Goal: Task Accomplishment & Management: Complete application form

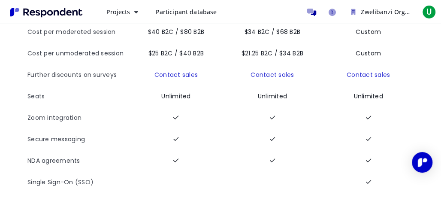
scroll to position [151, 0]
click at [136, 12] on icon "Main navigation" at bounding box center [136, 12] width 4 height 6
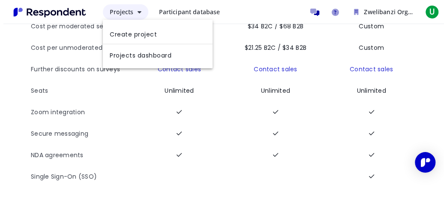
scroll to position [0, 0]
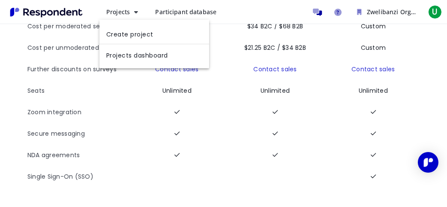
click at [173, 13] on md-backdrop at bounding box center [223, 179] width 447 height 358
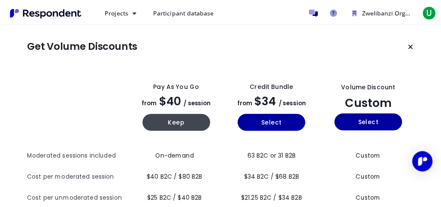
scroll to position [151, 0]
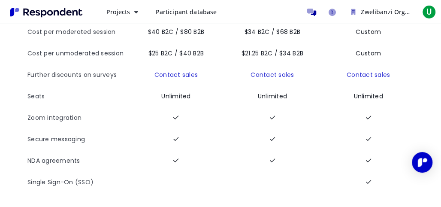
click at [174, 12] on span "Participant database" at bounding box center [185, 12] width 61 height 8
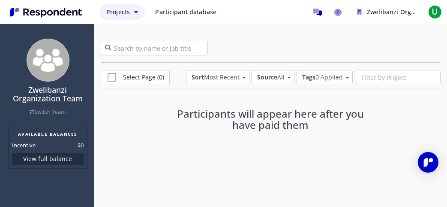
click at [124, 7] on button "Projects" at bounding box center [121, 11] width 45 height 15
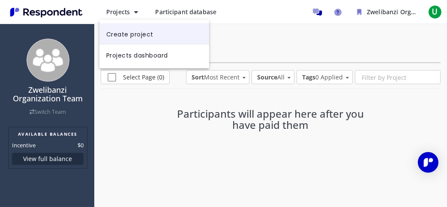
click at [124, 34] on link "Create project" at bounding box center [154, 33] width 110 height 21
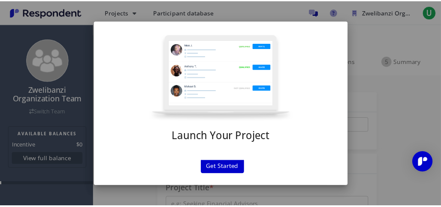
scroll to position [17, 0]
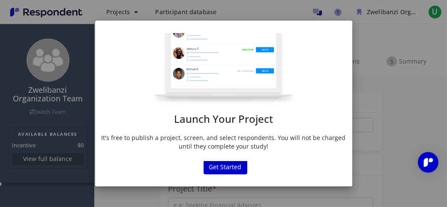
click at [365, 52] on div "Launch Your Project It's free to publish a project, screen, and select responde…" at bounding box center [223, 103] width 447 height 207
click at [233, 170] on button "Get Started" at bounding box center [226, 166] width 44 height 15
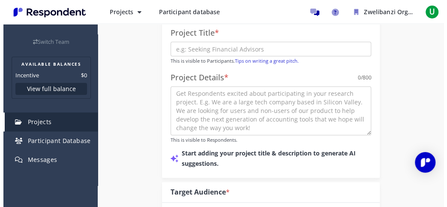
scroll to position [0, 0]
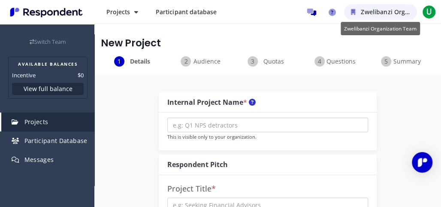
click at [373, 11] on span "Zwelibanzi Organization Team" at bounding box center [405, 12] width 89 height 8
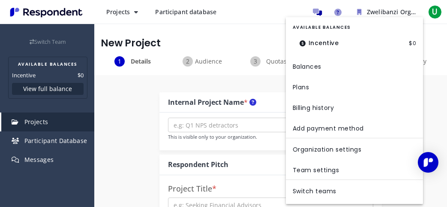
click at [428, 12] on md-backdrop at bounding box center [223, 103] width 447 height 207
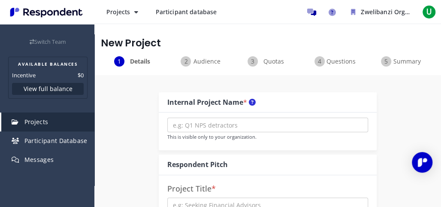
click at [428, 12] on span "U" at bounding box center [429, 12] width 14 height 14
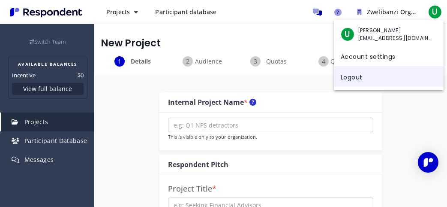
click at [383, 78] on link "Logout" at bounding box center [389, 76] width 110 height 21
